Goal: Information Seeking & Learning: Learn about a topic

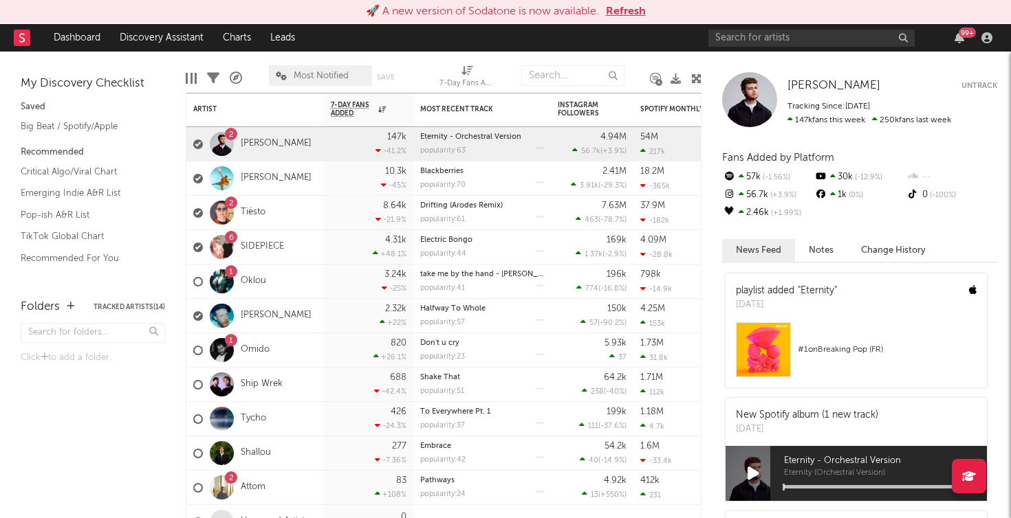
click at [20, 39] on rect at bounding box center [22, 38] width 17 height 17
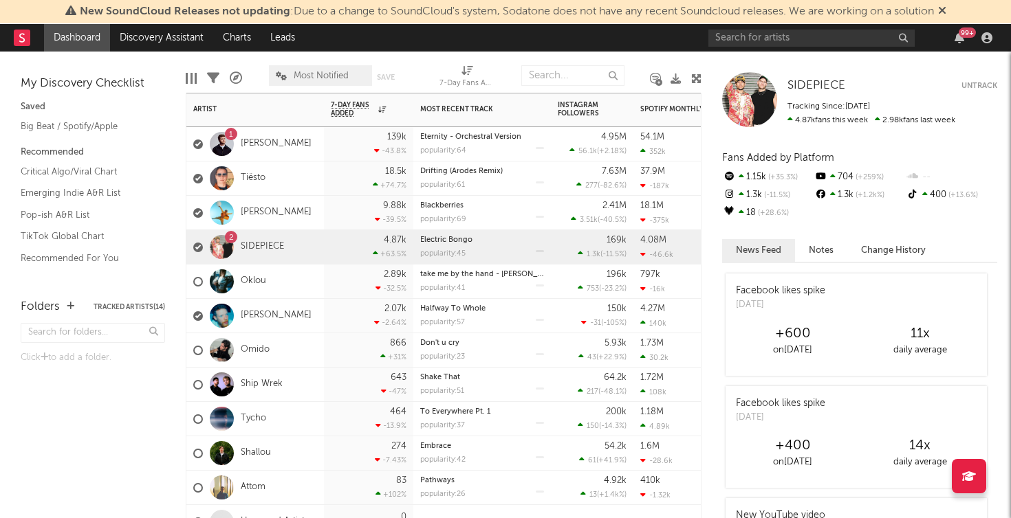
click at [286, 168] on div "Tiësto" at bounding box center [255, 179] width 138 height 34
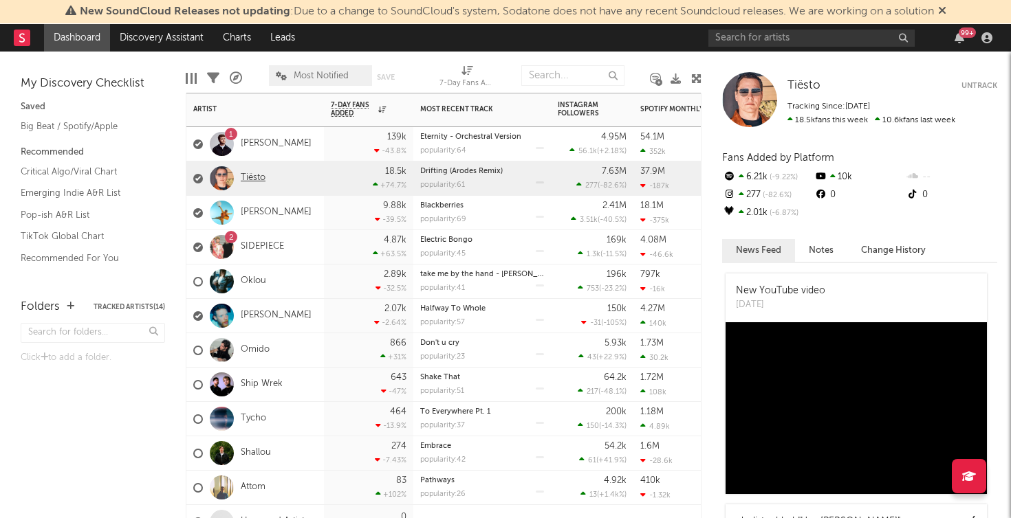
click at [253, 177] on link "Tiësto" at bounding box center [253, 179] width 25 height 12
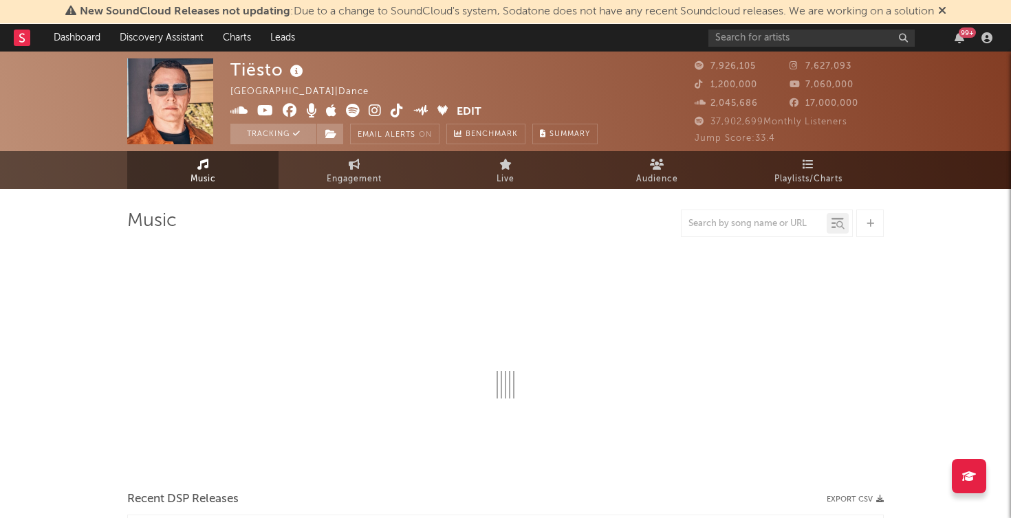
select select "6m"
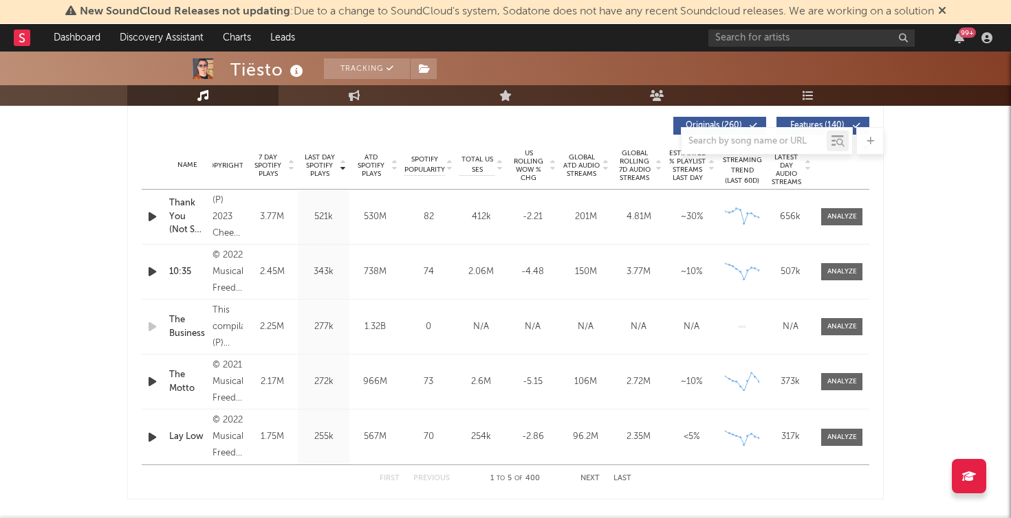
scroll to position [531, 0]
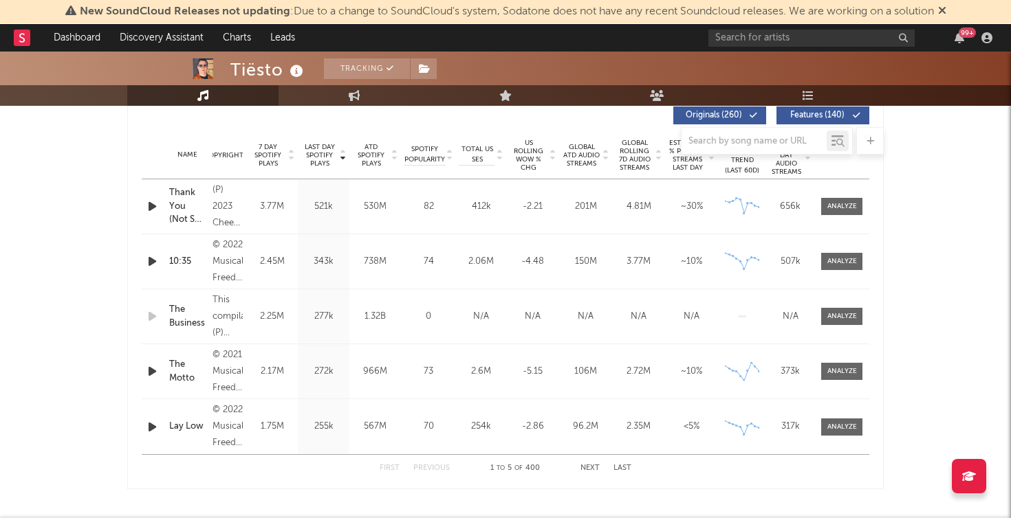
click at [589, 469] on button "Next" at bounding box center [589, 469] width 19 height 8
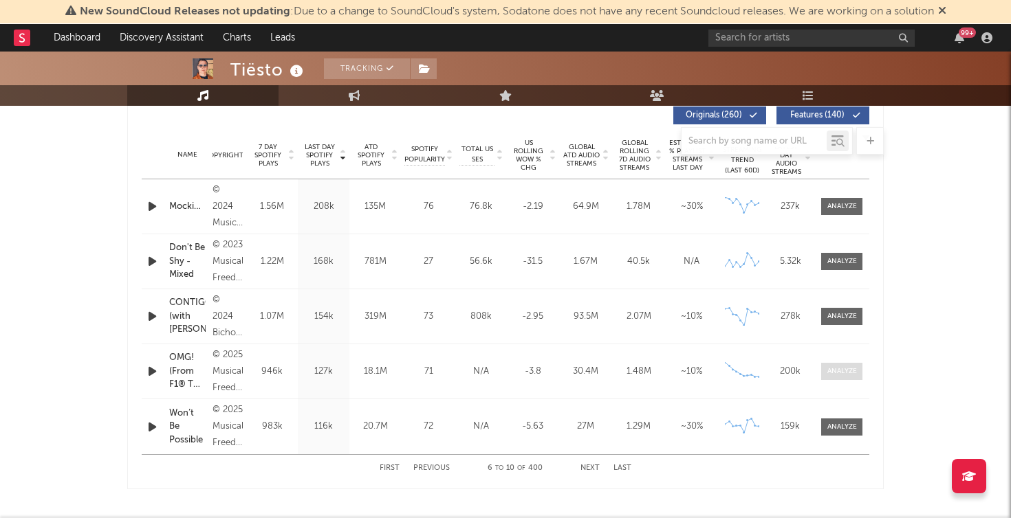
click at [843, 366] on div at bounding box center [842, 371] width 30 height 10
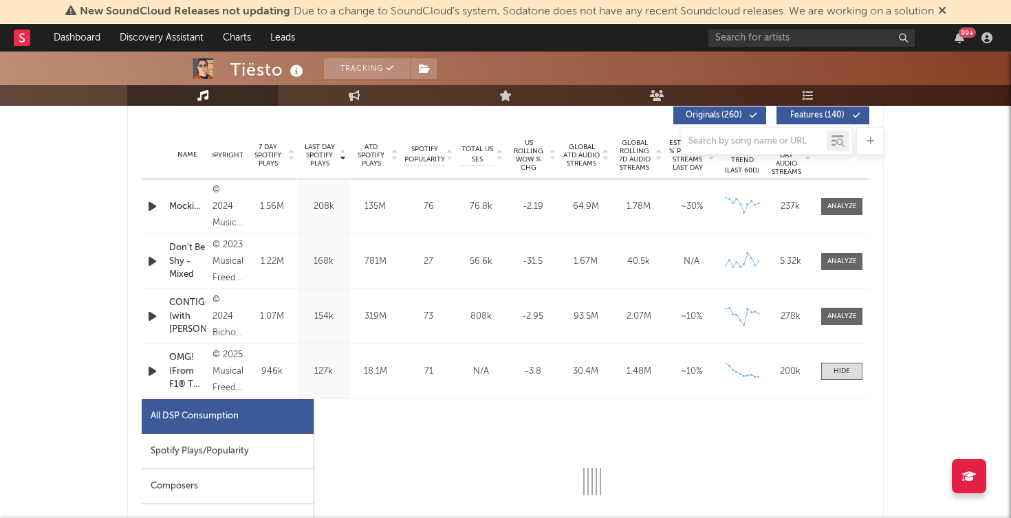
select select "1w"
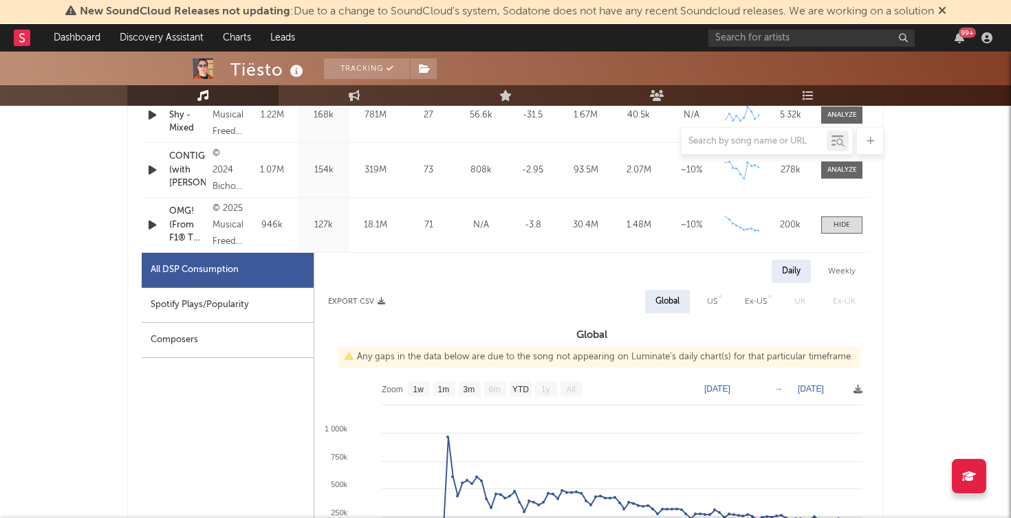
scroll to position [658, 0]
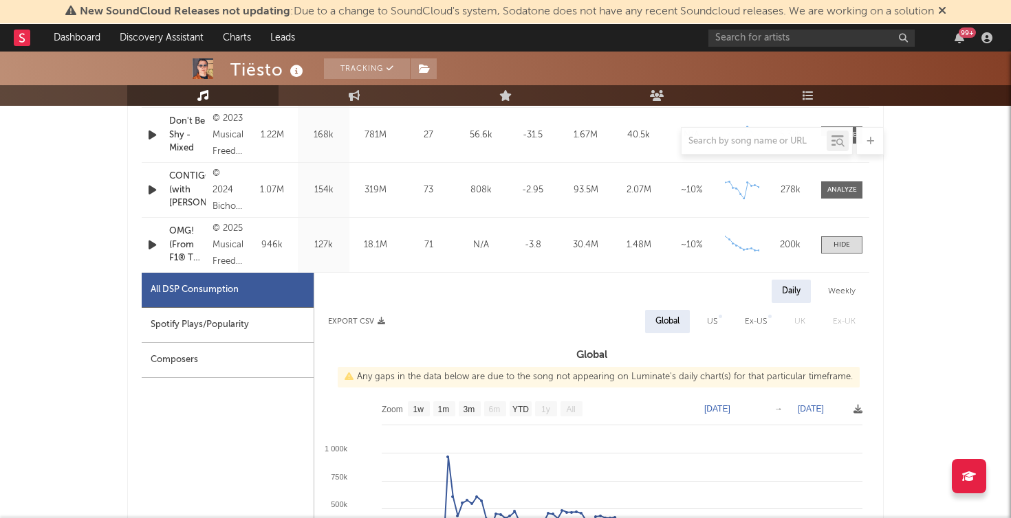
click at [225, 324] on div "Spotify Plays/Popularity" at bounding box center [228, 325] width 172 height 35
select select "1w"
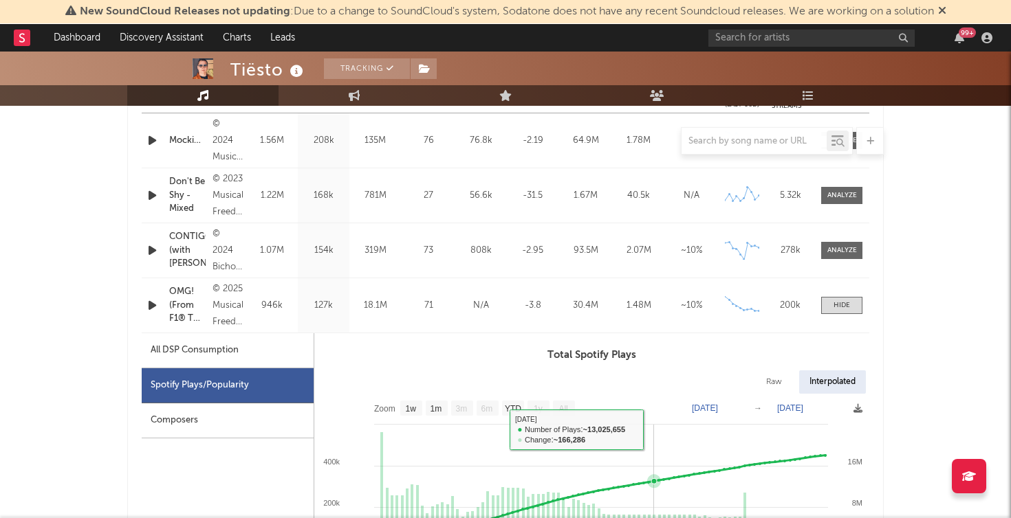
scroll to position [562, 0]
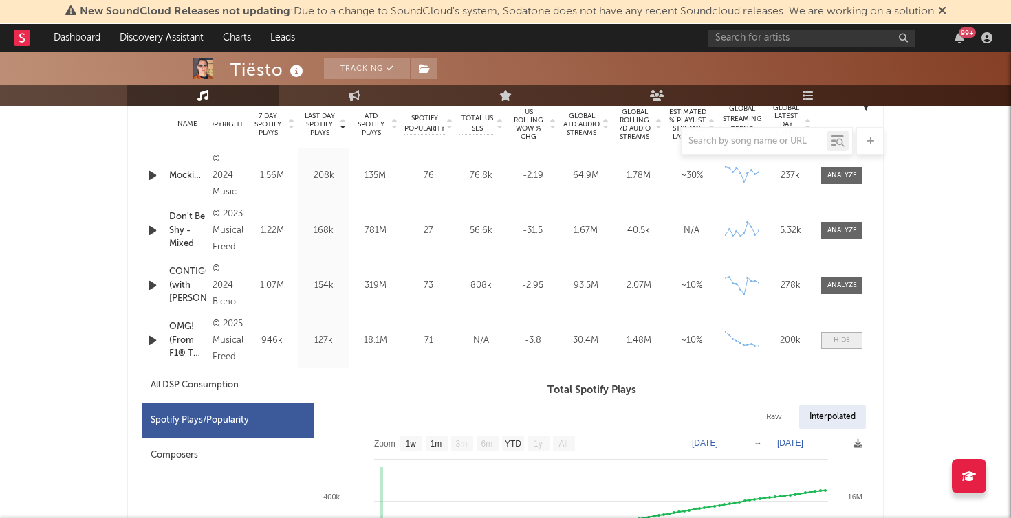
click at [844, 340] on div at bounding box center [841, 341] width 17 height 10
